Goal: Task Accomplishment & Management: Complete application form

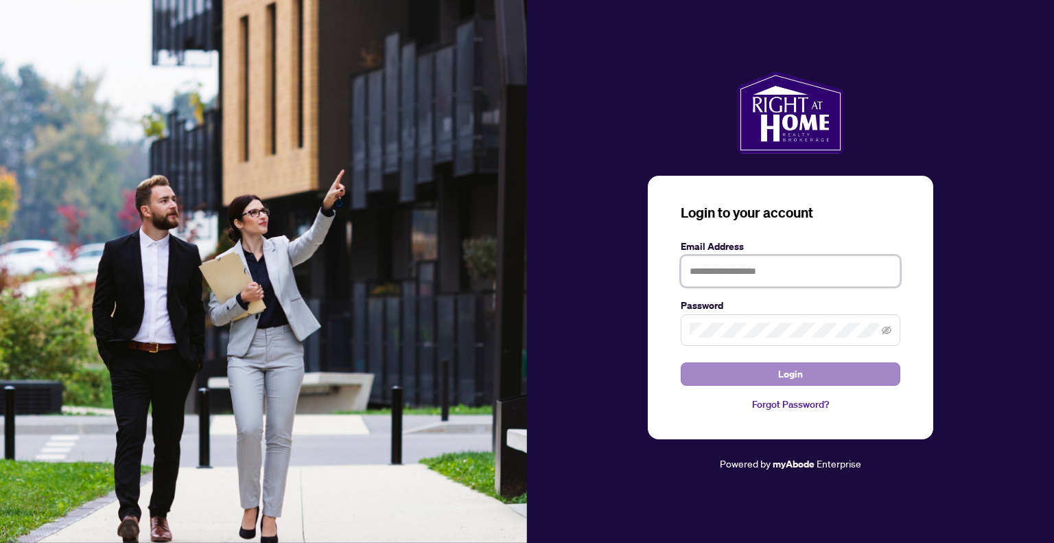
type input "**********"
click at [797, 370] on span "Login" at bounding box center [790, 374] width 25 height 22
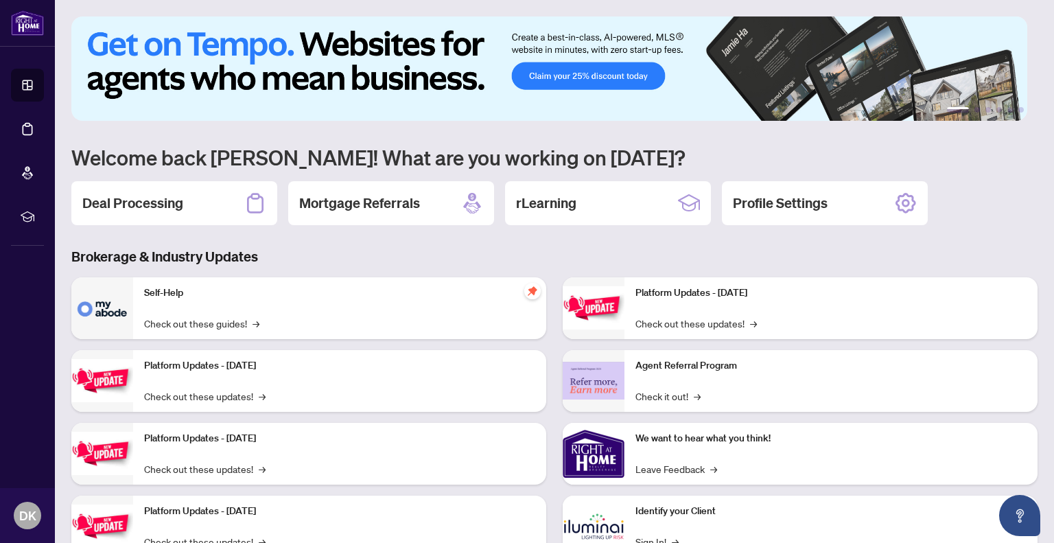
click at [148, 205] on h2 "Deal Processing" at bounding box center [132, 202] width 101 height 19
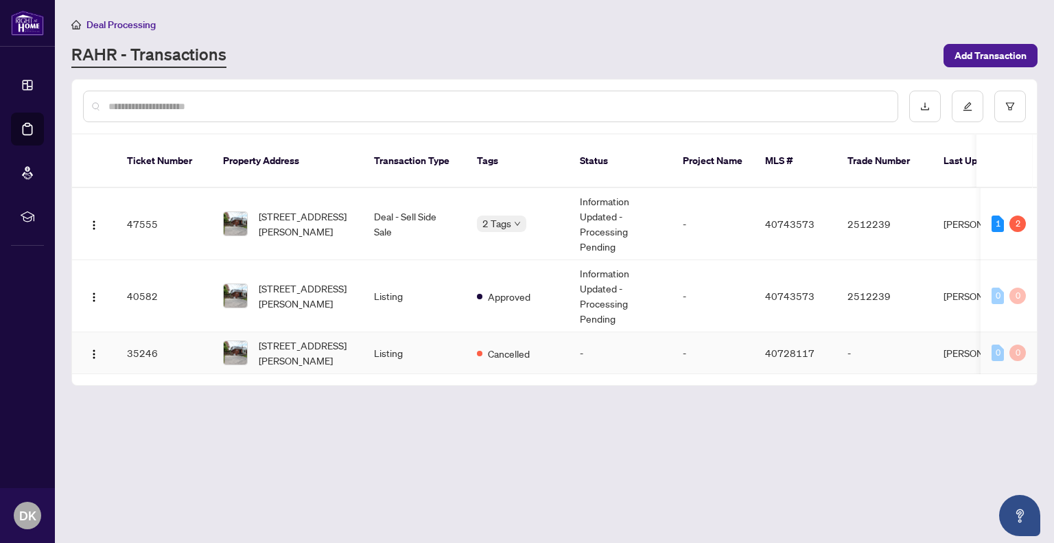
drag, startPoint x: 184, startPoint y: 335, endPoint x: 178, endPoint y: 329, distance: 8.3
click at [183, 334] on td "35246" at bounding box center [164, 353] width 96 height 42
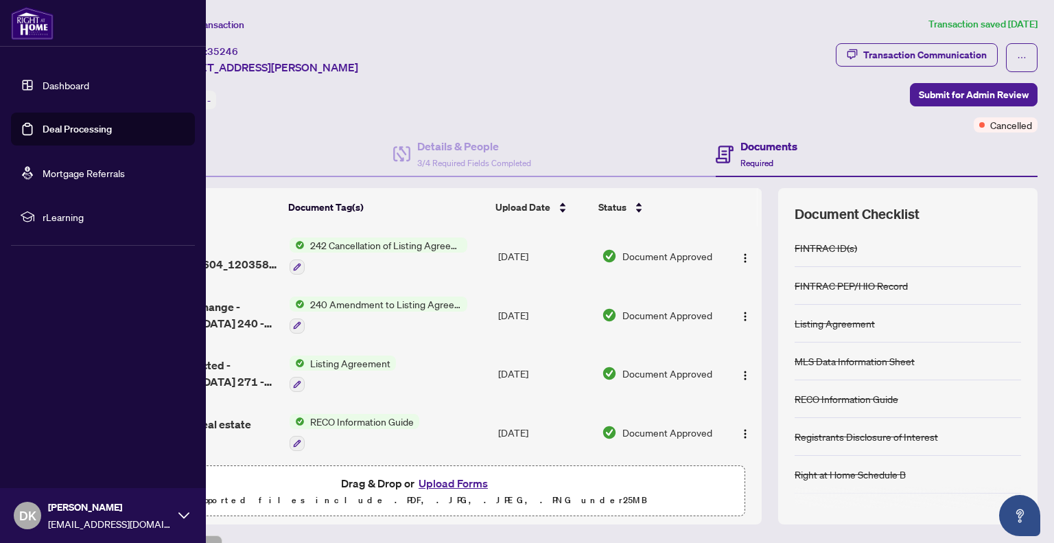
click at [49, 86] on link "Dashboard" at bounding box center [66, 85] width 47 height 12
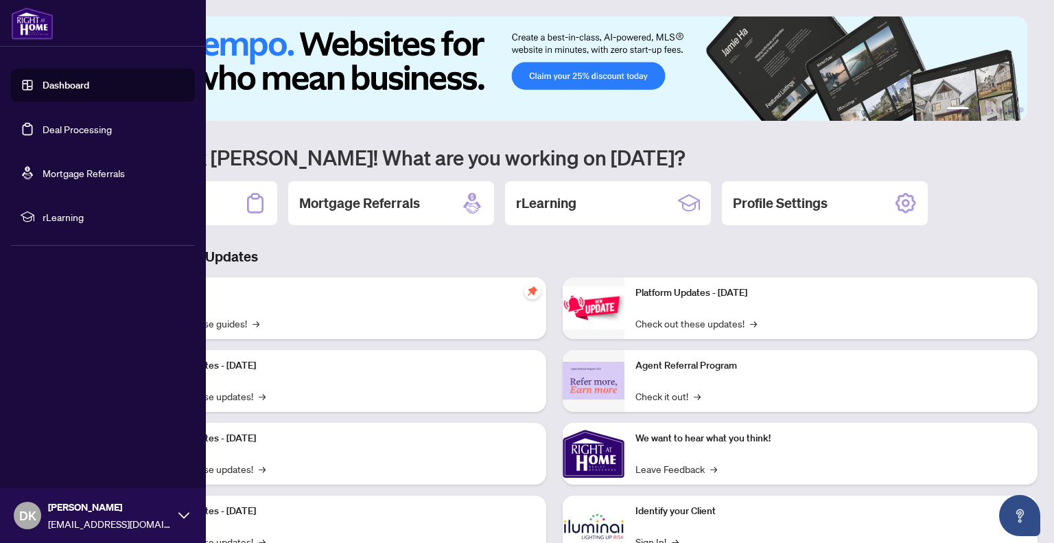
click at [58, 124] on link "Deal Processing" at bounding box center [77, 129] width 69 height 12
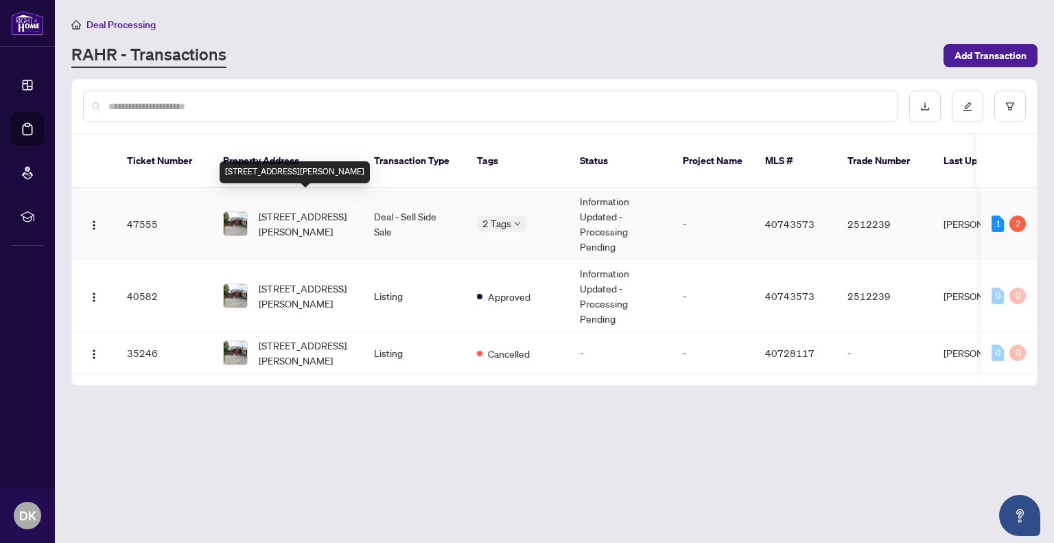
click at [272, 211] on span "[STREET_ADDRESS][PERSON_NAME]" at bounding box center [305, 224] width 93 height 30
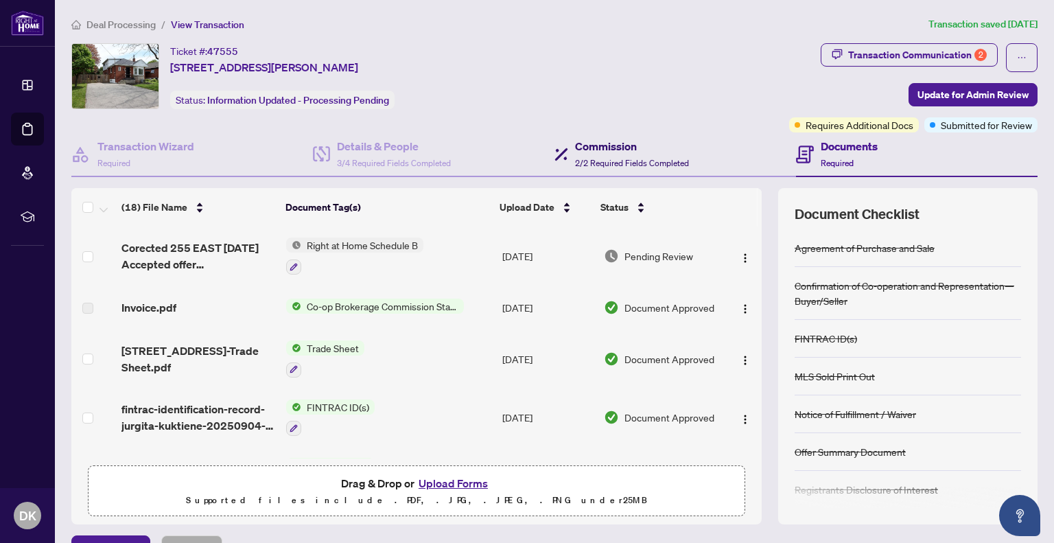
click at [596, 158] on span "2/2 Required Fields Completed" at bounding box center [632, 163] width 114 height 10
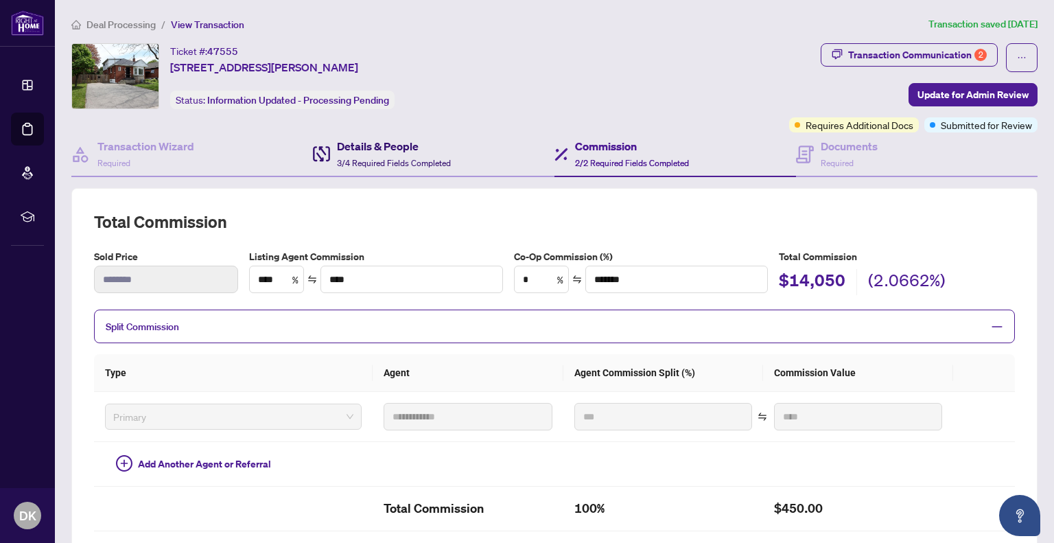
click at [370, 153] on div "Details & People 3/4 Required Fields Completed" at bounding box center [394, 154] width 114 height 32
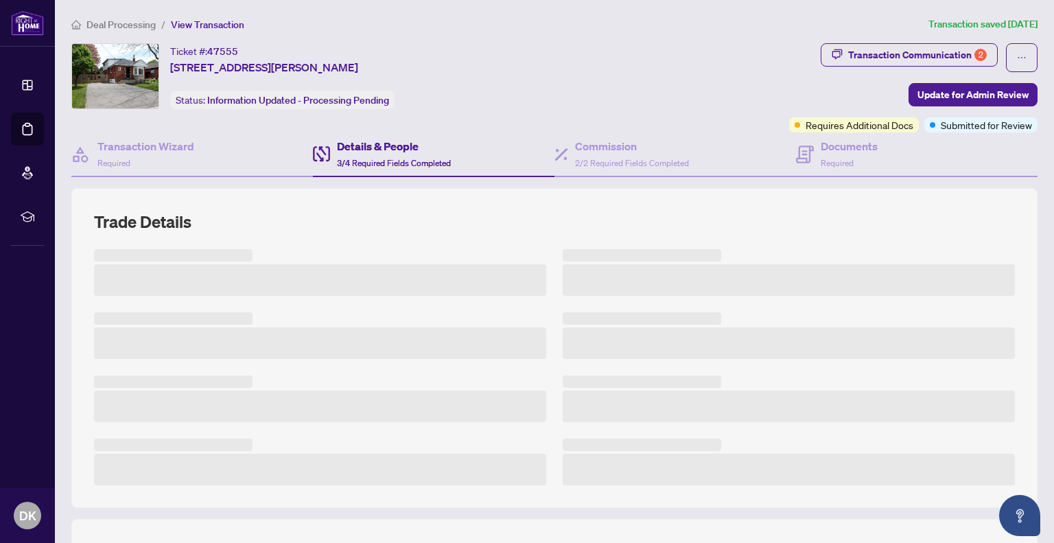
click at [611, 90] on div "Ticket #: 47555 [STREET_ADDRESS][PERSON_NAME] Status: Information Updated - Pro…" at bounding box center [427, 76] width 712 height 66
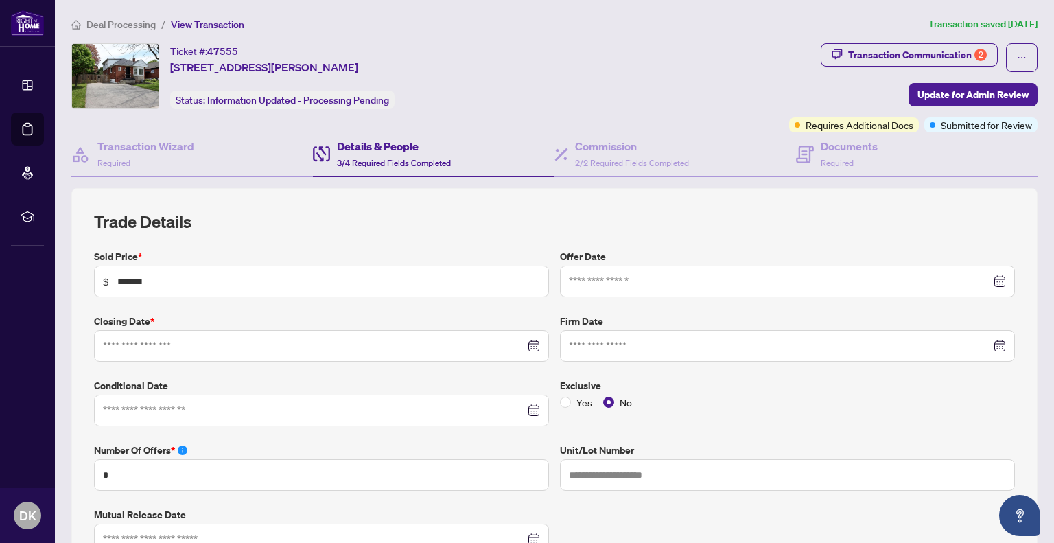
type input "**********"
